Goal: Find specific page/section: Find specific page/section

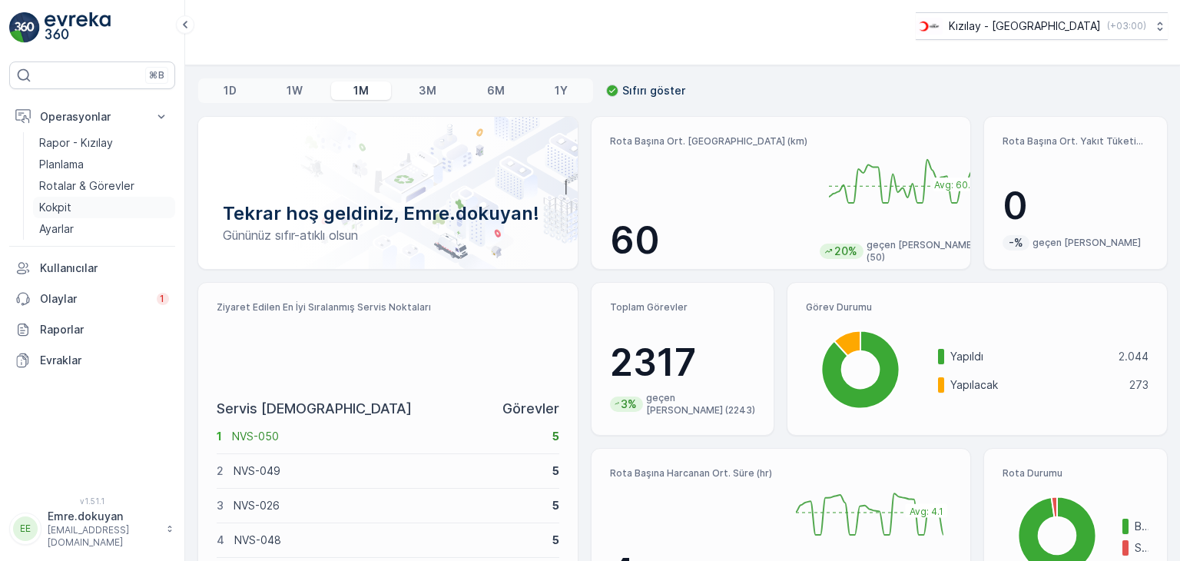
click at [69, 204] on p "Kokpit" at bounding box center [55, 207] width 32 height 15
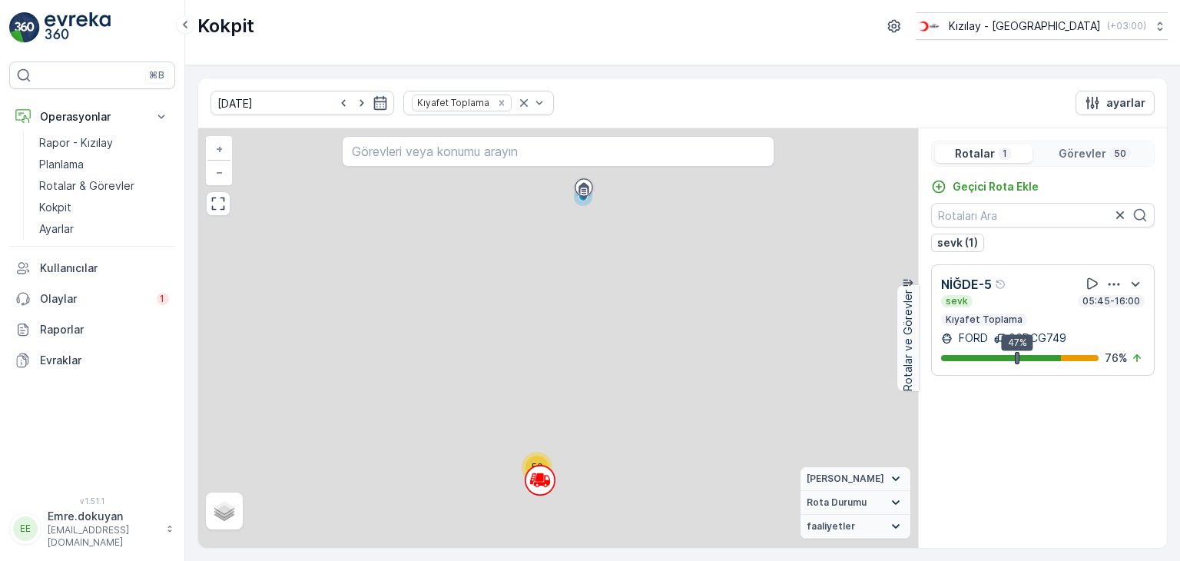
click at [848, 489] on summary "[PERSON_NAME]" at bounding box center [856, 479] width 110 height 24
click at [982, 443] on div "Geçici Rota Ekle sevk (1) NİĞDE-5 sevk 05:45-16:00 Kıyafet Toplama FORD 06DCG74…" at bounding box center [1043, 357] width 248 height 357
